Goal: Task Accomplishment & Management: Manage account settings

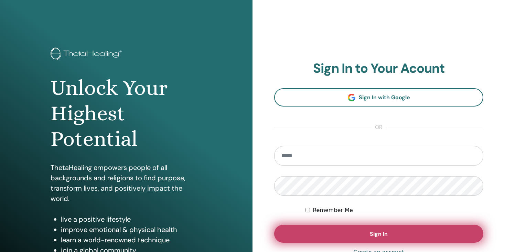
type input "**********"
click at [358, 234] on button "Sign In" at bounding box center [378, 233] width 209 height 18
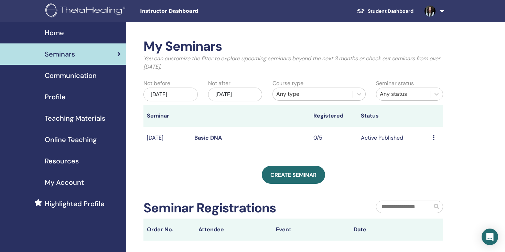
click at [206, 139] on link "Basic DNA" at bounding box center [208, 137] width 28 height 7
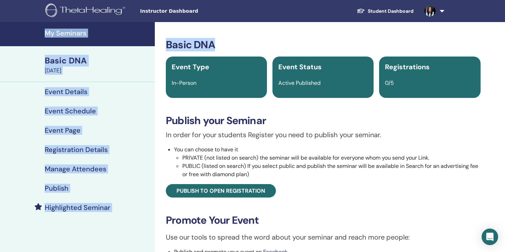
drag, startPoint x: 505, startPoint y: 20, endPoint x: 507, endPoint y: 28, distance: 8.2
click at [505, 28] on html "Instructor Dashboard Student Dashboard KS Krisztina Sági My ThetaLearning My Th…" at bounding box center [252, 126] width 505 height 252
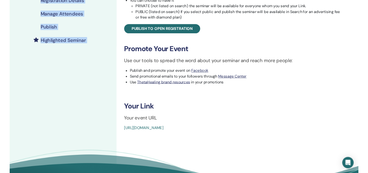
scroll to position [88, 0]
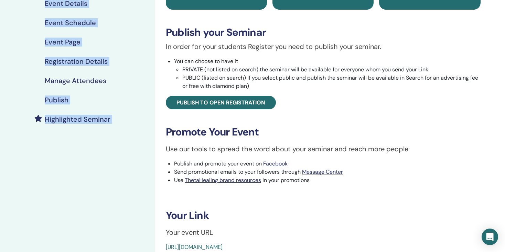
click at [124, 71] on link "Manage Attendees" at bounding box center [77, 80] width 155 height 19
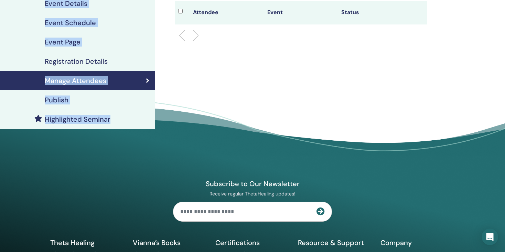
click at [90, 61] on h4 "Registration Details" at bounding box center [76, 61] width 63 height 8
